Goal: Transaction & Acquisition: Purchase product/service

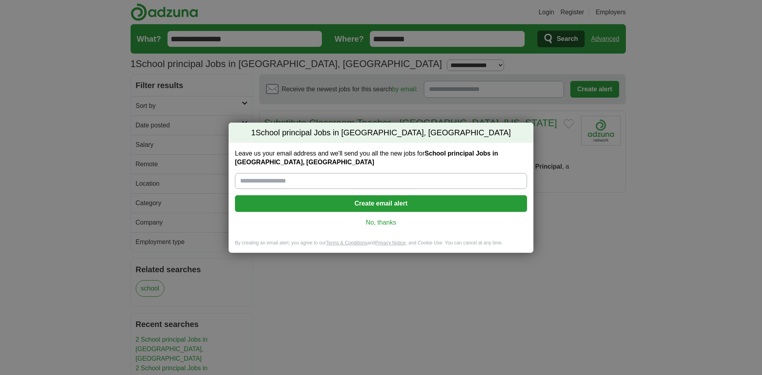
click at [648, 64] on div "1 School principal Jobs in Conroe, TX Leave us your email address and we'll sen…" at bounding box center [381, 187] width 762 height 375
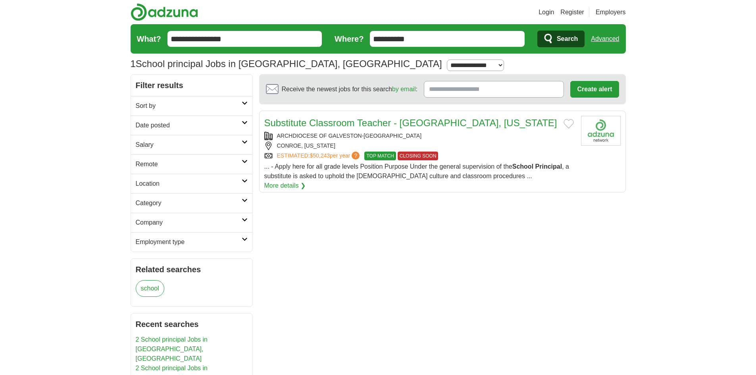
click at [183, 340] on link "2 School principal Jobs in [GEOGRAPHIC_DATA], [GEOGRAPHIC_DATA]" at bounding box center [172, 349] width 72 height 26
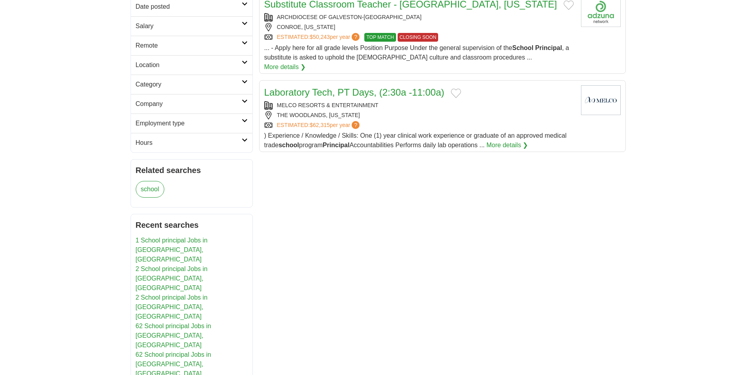
scroll to position [119, 0]
click at [188, 238] on link "1 School principal Jobs in [GEOGRAPHIC_DATA], [GEOGRAPHIC_DATA]" at bounding box center [172, 250] width 72 height 26
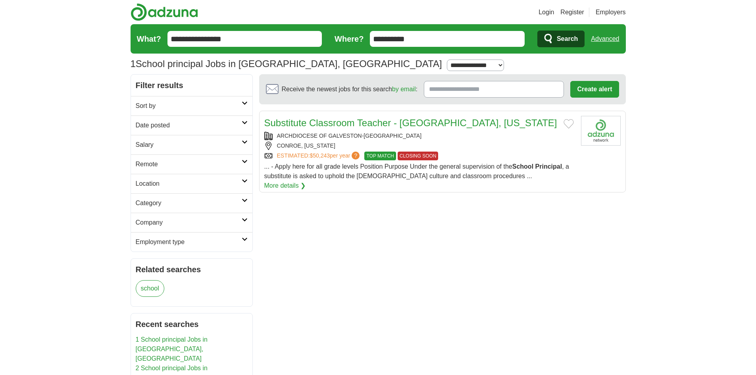
click at [567, 34] on span "Search" at bounding box center [567, 39] width 21 height 16
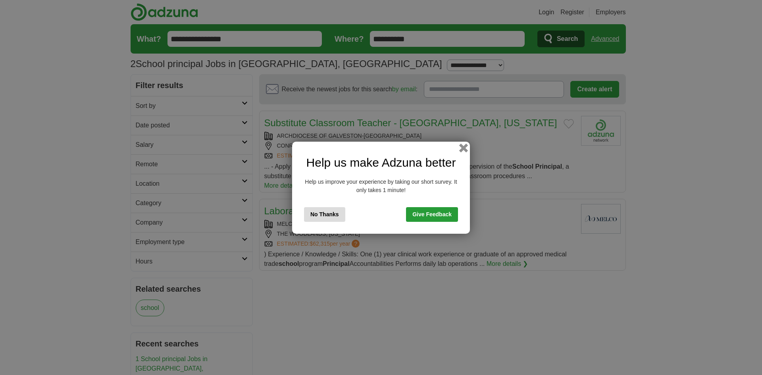
click at [463, 145] on button "button" at bounding box center [463, 147] width 9 height 9
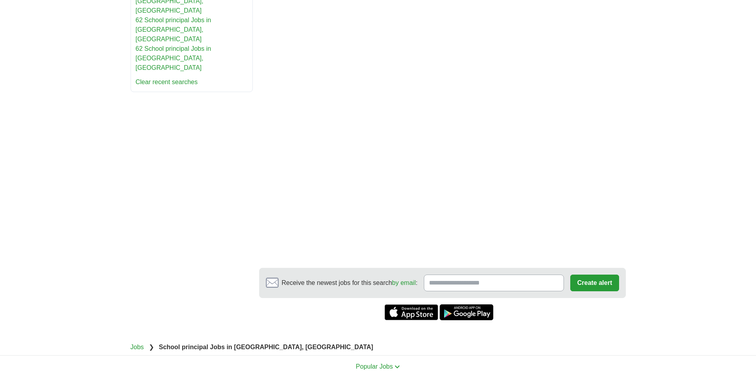
scroll to position [498, 0]
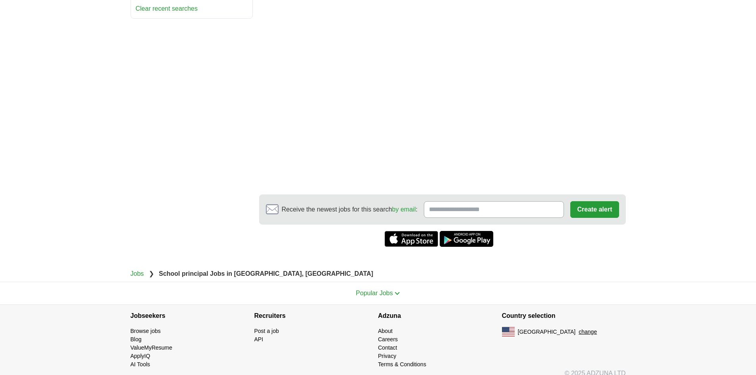
click at [393, 336] on link "Careers" at bounding box center [388, 339] width 20 height 6
